Goal: Task Accomplishment & Management: Use online tool/utility

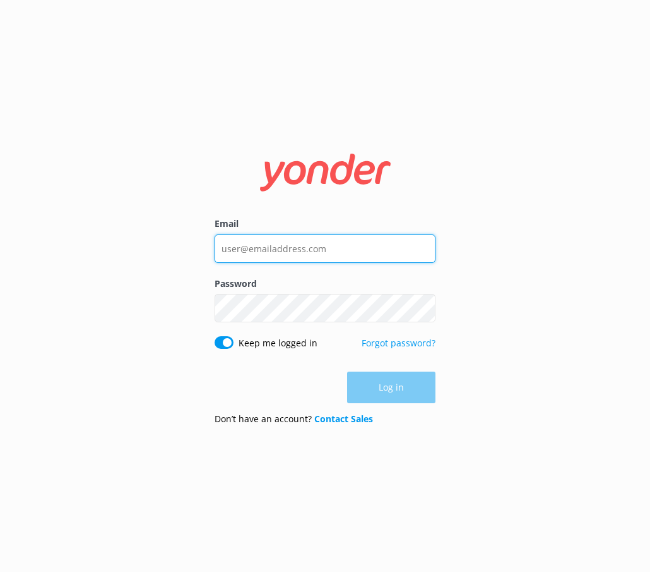
type input "[EMAIL_ADDRESS][DOMAIN_NAME]"
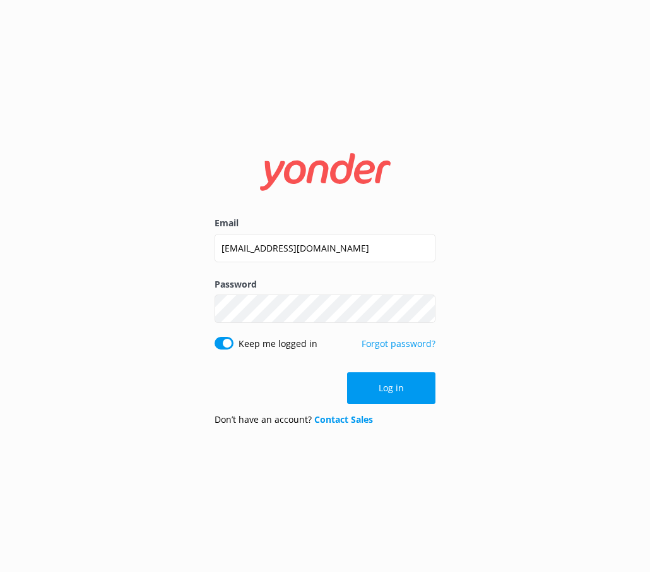
click at [362, 378] on div "Log in" at bounding box center [325, 388] width 221 height 32
click at [362, 378] on button "Log in" at bounding box center [391, 388] width 88 height 32
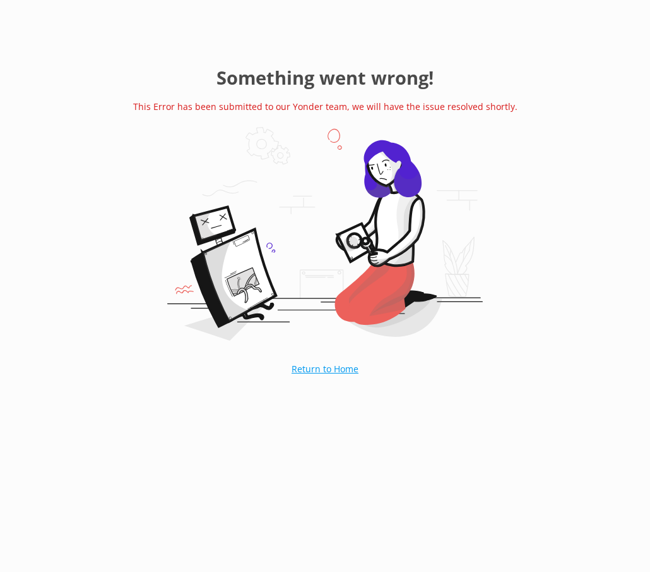
click at [333, 368] on link "Return to Home" at bounding box center [325, 369] width 130 height 32
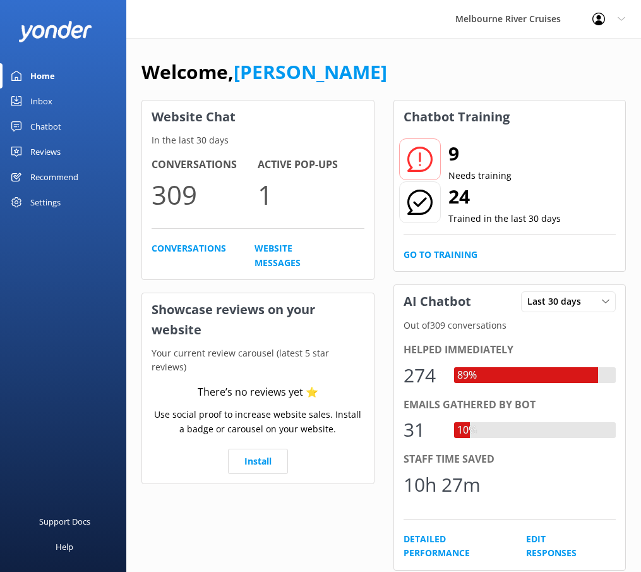
click at [51, 128] on div "Chatbot" at bounding box center [45, 126] width 31 height 25
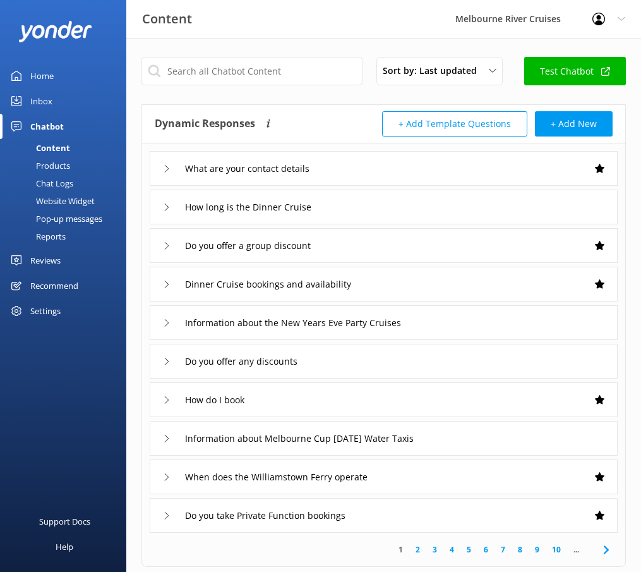
click at [51, 119] on div "Chatbot" at bounding box center [46, 126] width 33 height 25
click at [57, 107] on link "Inbox" at bounding box center [63, 100] width 126 height 25
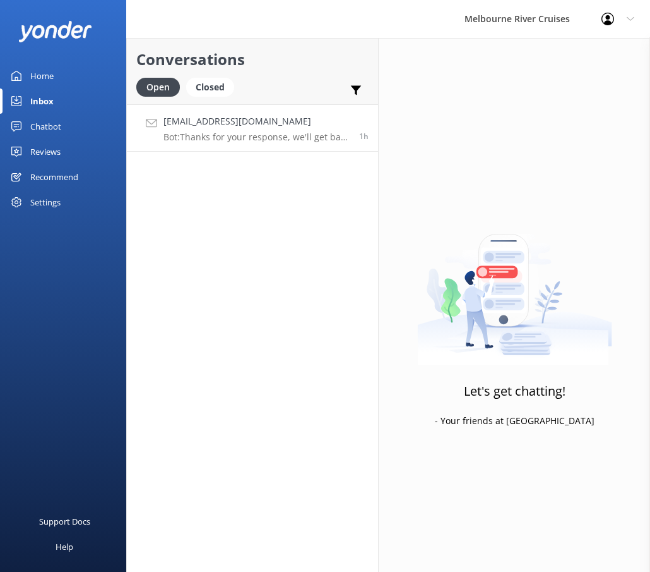
click at [185, 143] on link "[EMAIL_ADDRESS][DOMAIN_NAME] Bot: Thanks for your response, we'll get back to y…" at bounding box center [252, 127] width 251 height 47
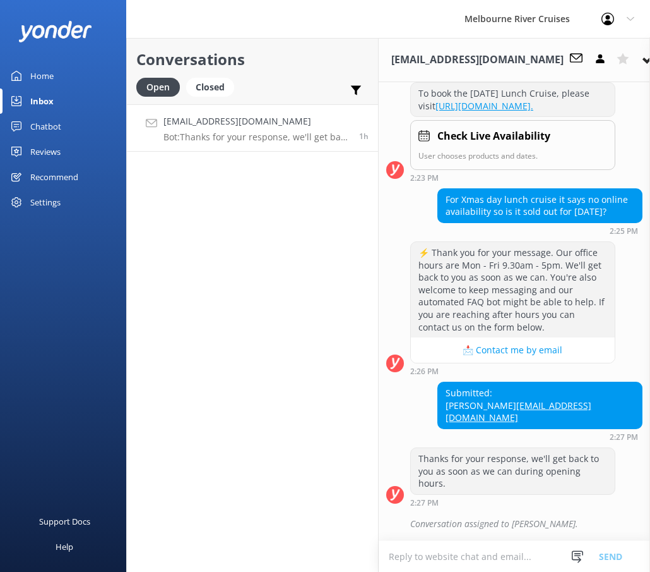
scroll to position [389, 0]
click at [69, 74] on link "Home" at bounding box center [63, 75] width 126 height 25
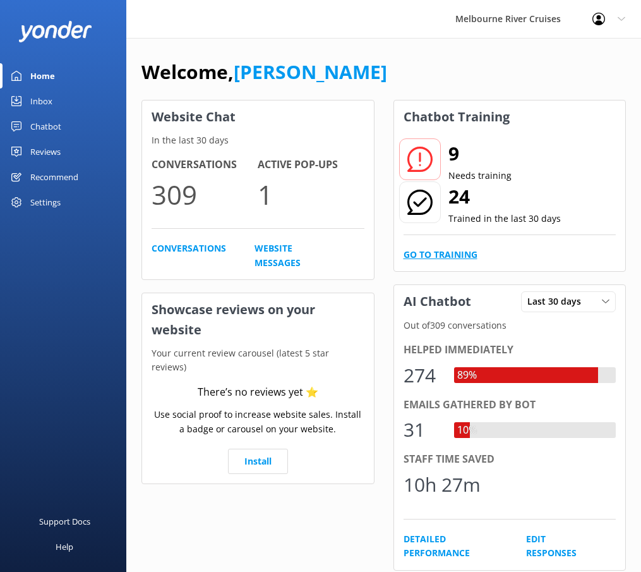
click at [435, 250] on link "Go to Training" at bounding box center [441, 255] width 74 height 14
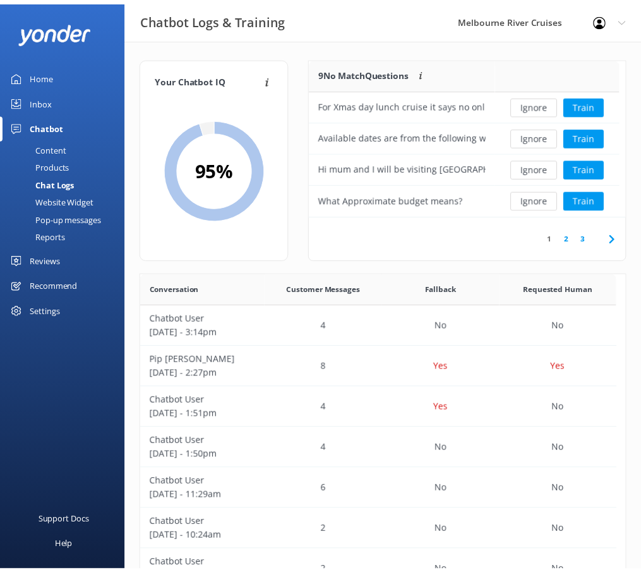
scroll to position [433, 474]
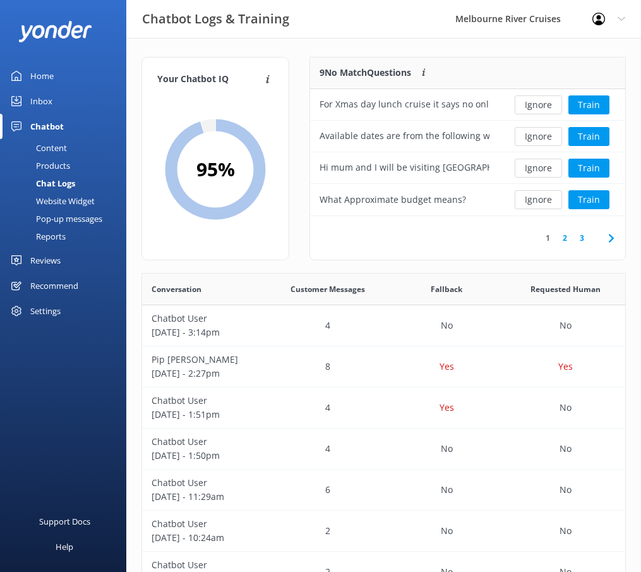
click at [107, 72] on link "Home" at bounding box center [63, 75] width 126 height 25
